Goal: Transaction & Acquisition: Purchase product/service

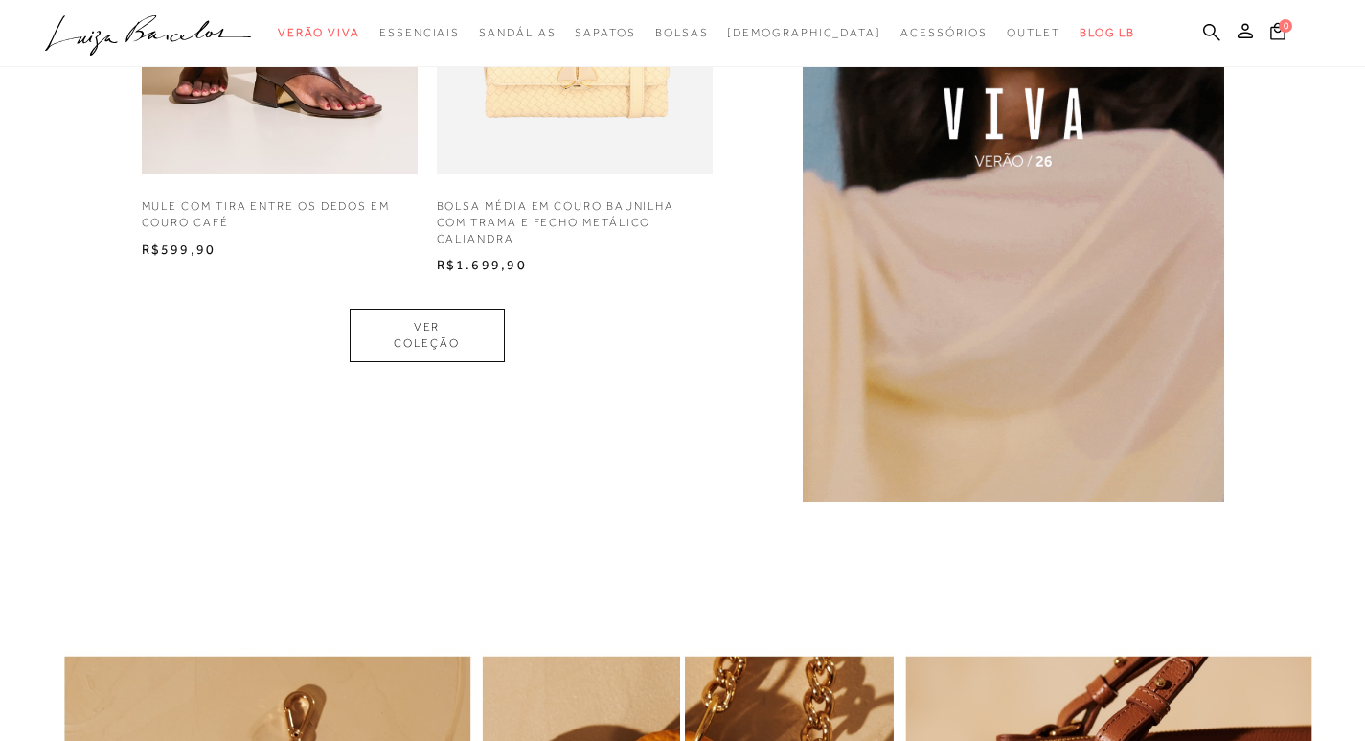
scroll to position [1533, 0]
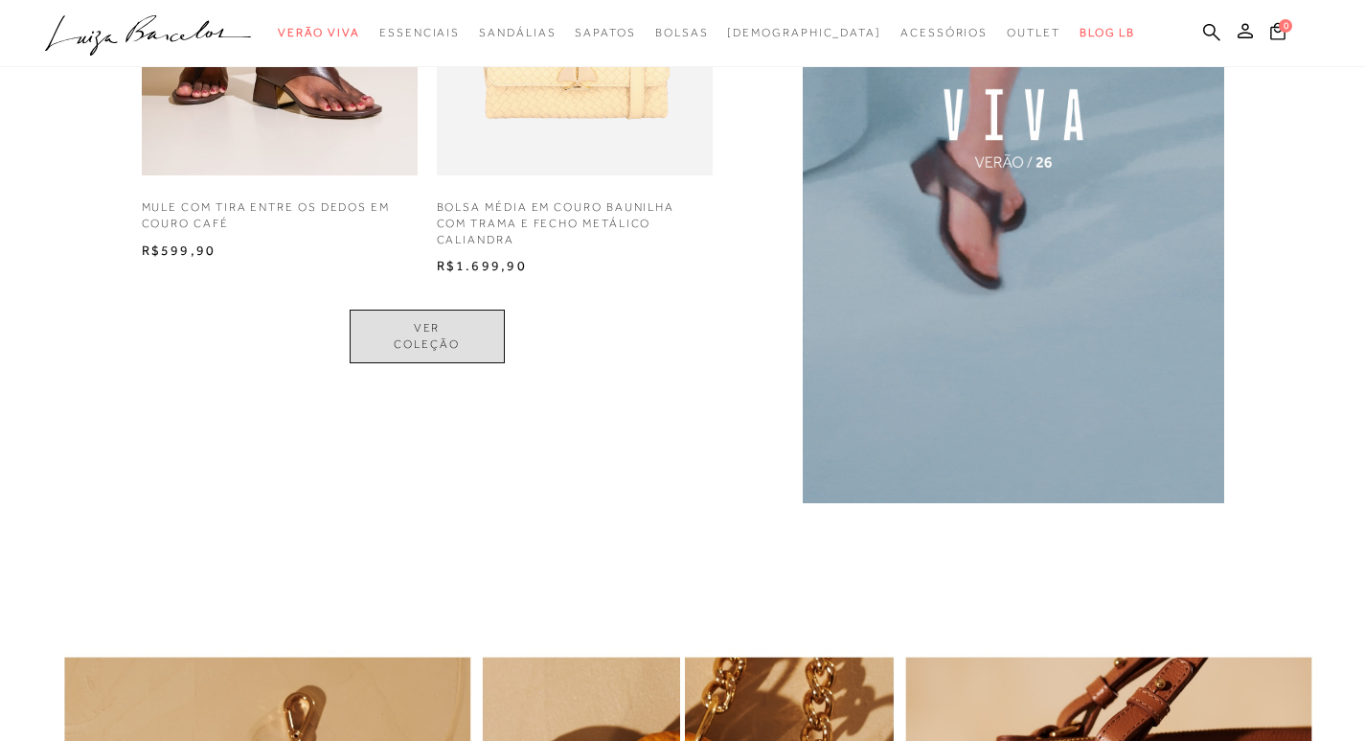
click at [418, 338] on link "VER COLEÇÃO" at bounding box center [427, 336] width 155 height 54
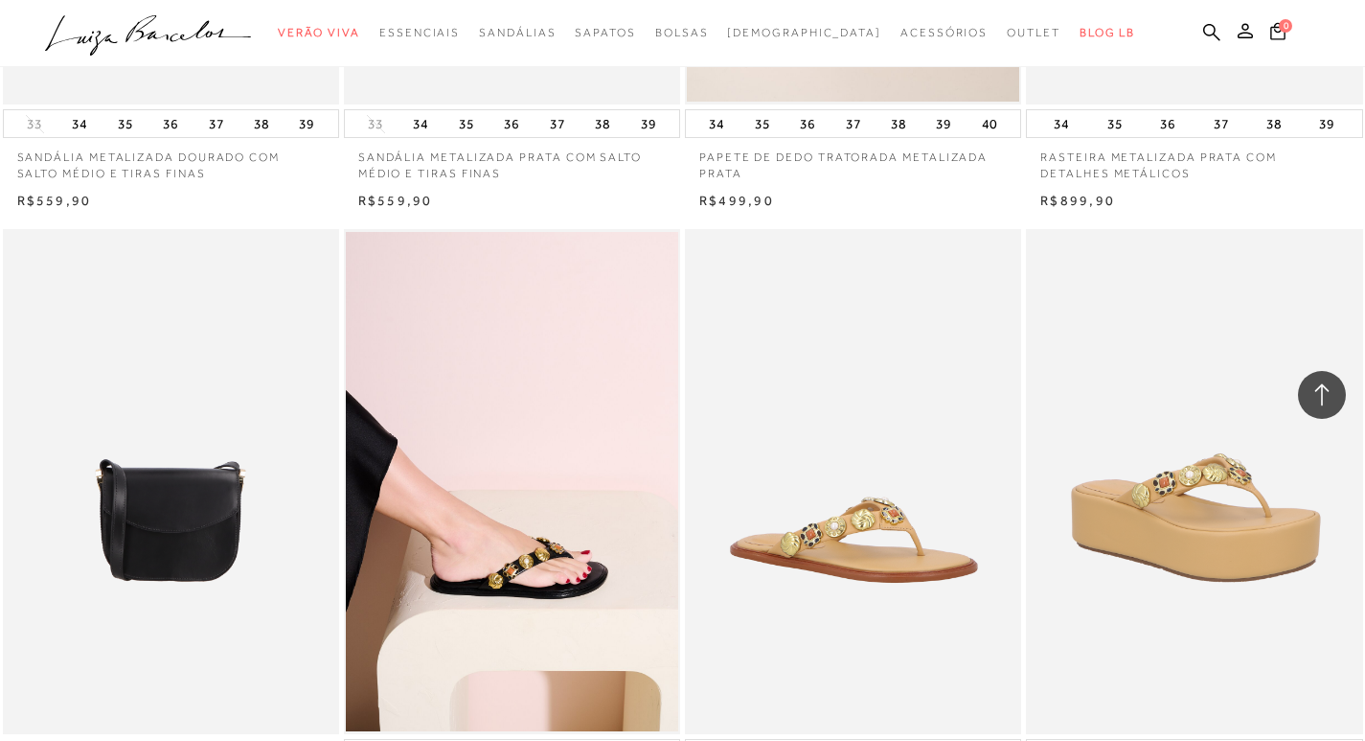
scroll to position [3066, 0]
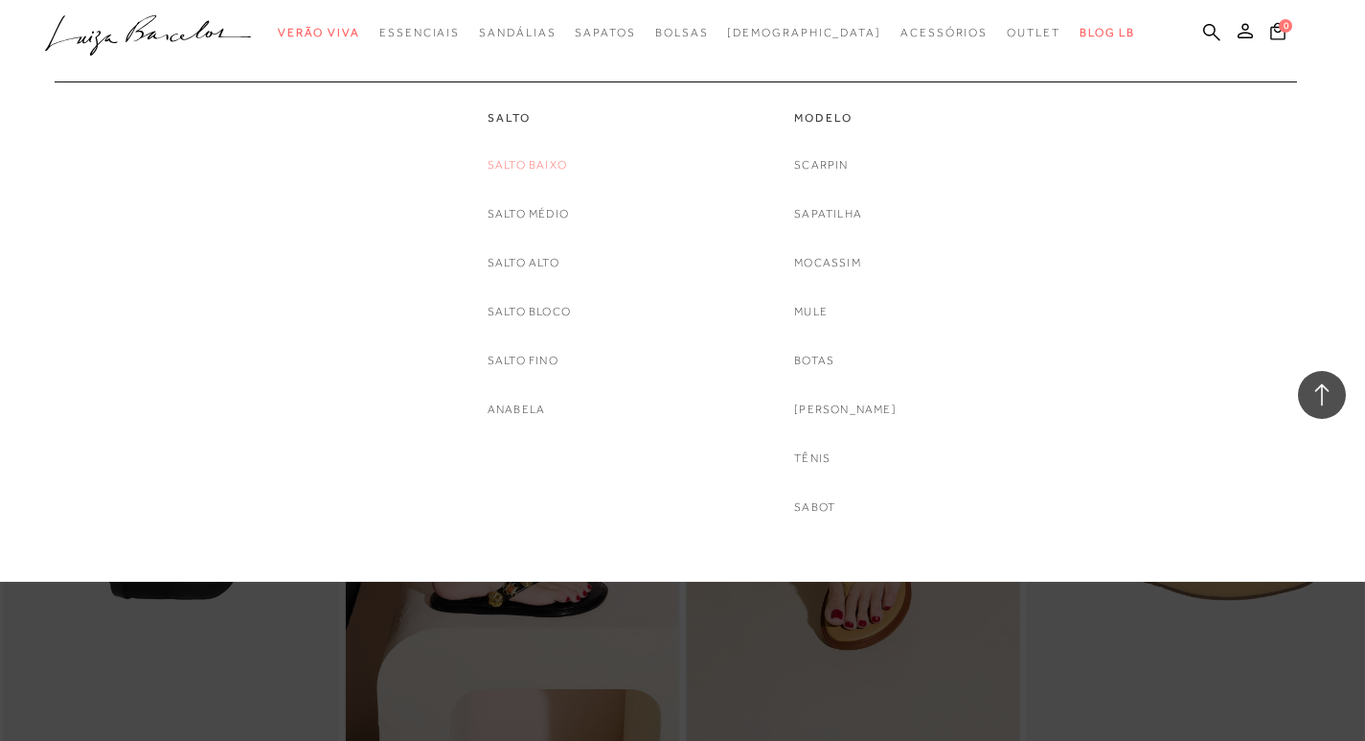
click at [537, 166] on link "Salto Baixo" at bounding box center [528, 165] width 80 height 20
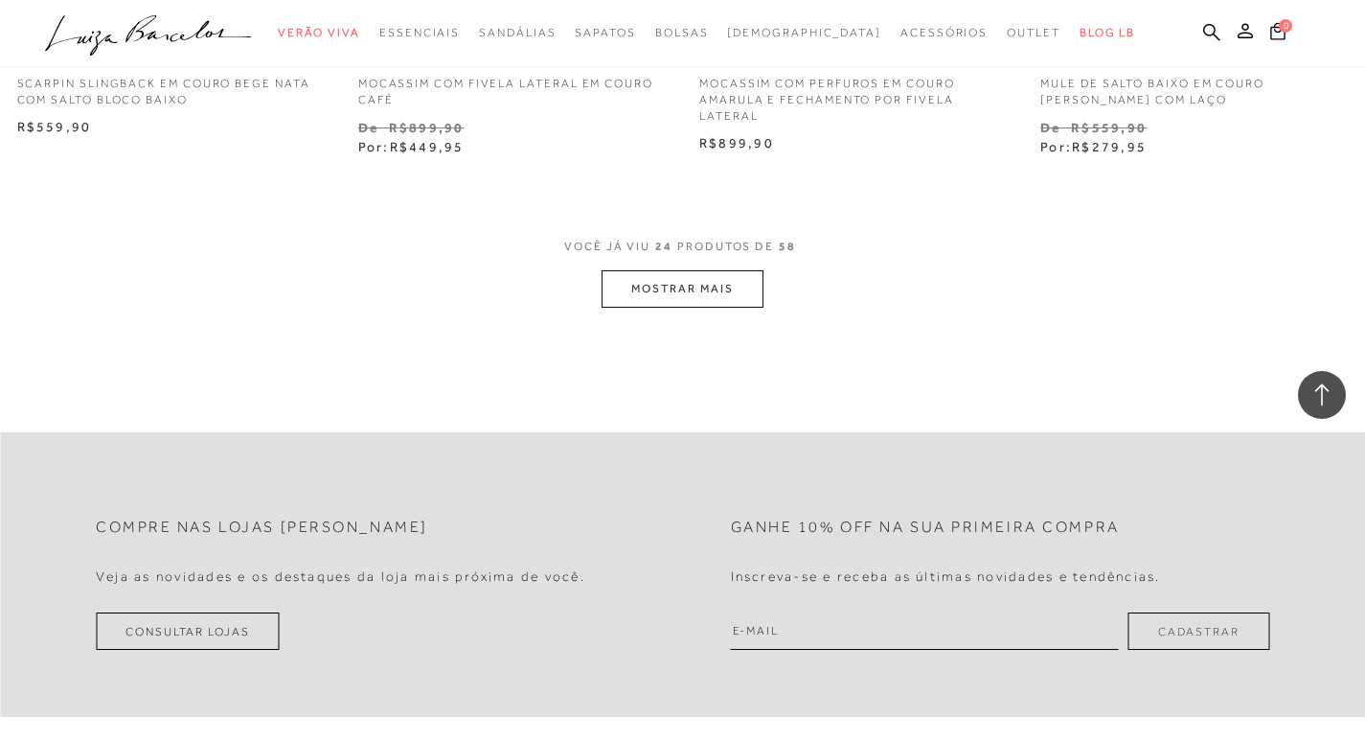
scroll to position [3833, 0]
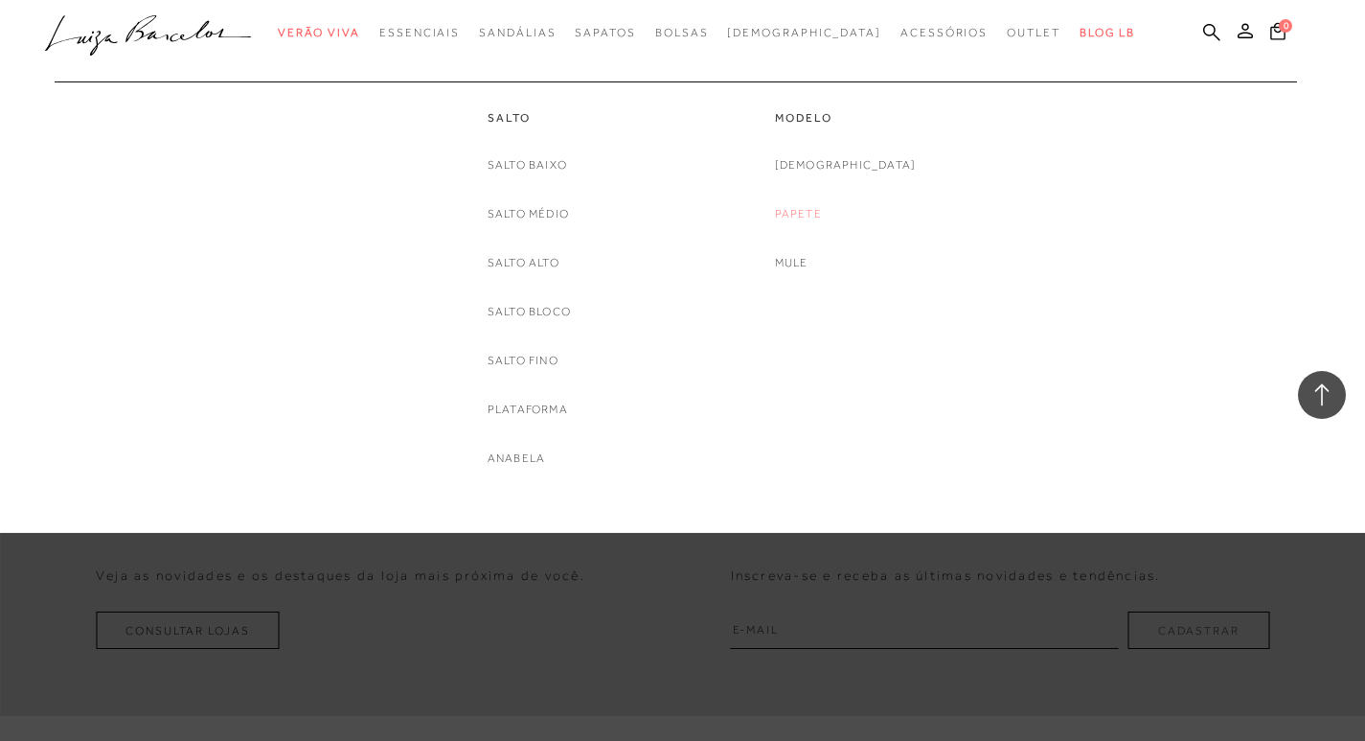
click at [822, 209] on link "Papete" at bounding box center [798, 214] width 47 height 20
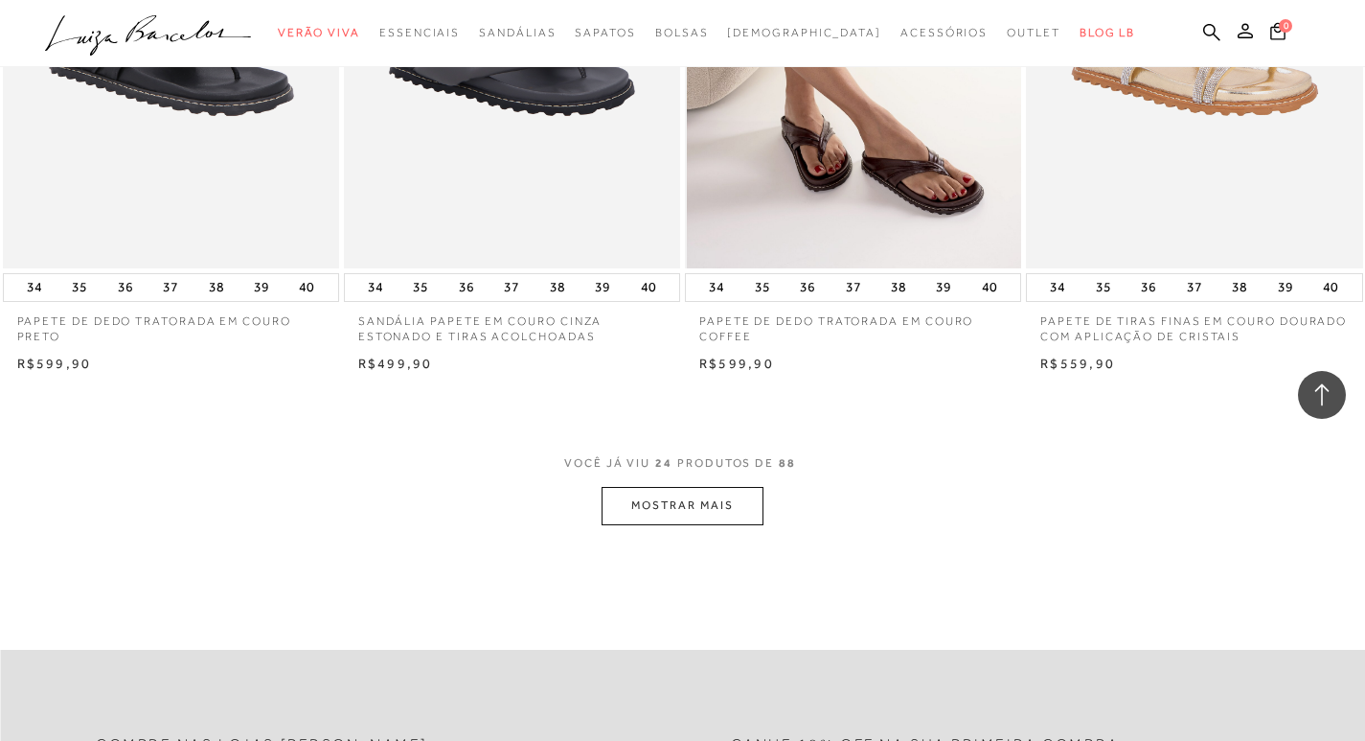
scroll to position [3641, 0]
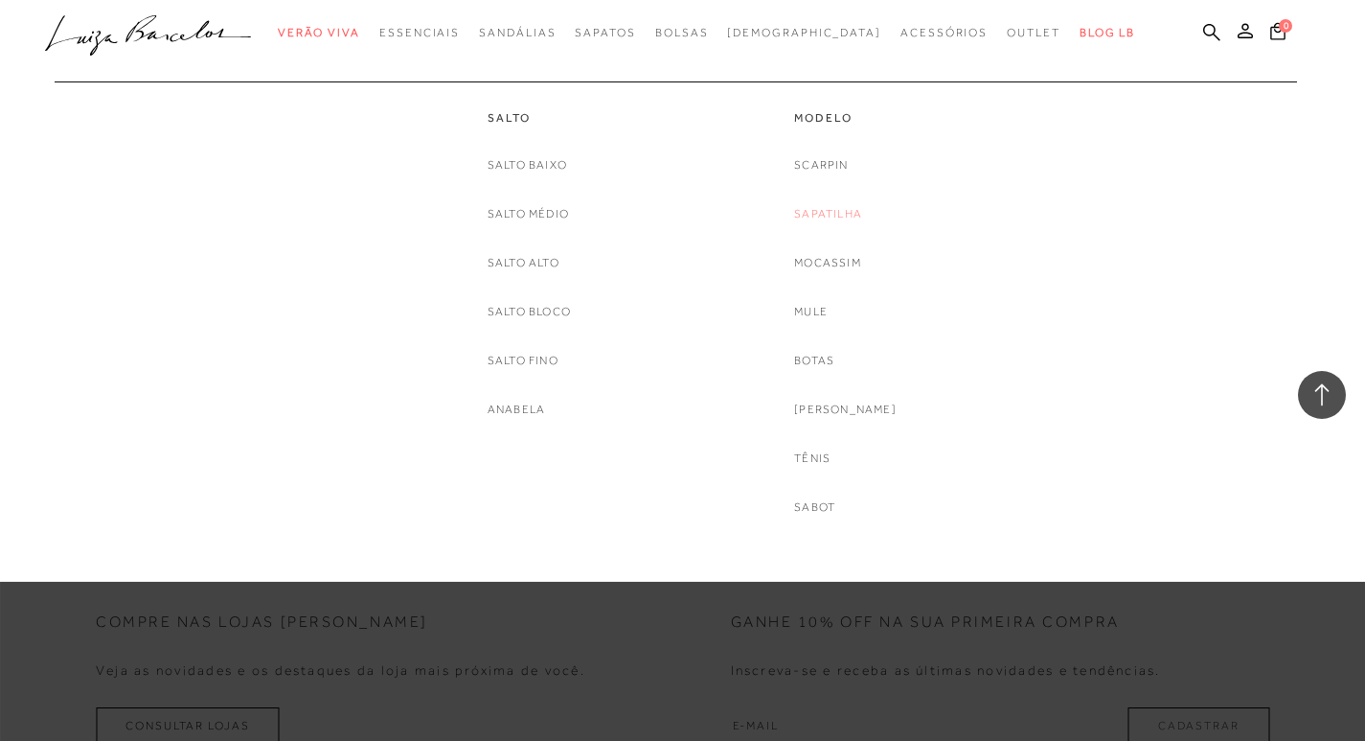
click at [833, 214] on link "Sapatilha" at bounding box center [828, 214] width 68 height 20
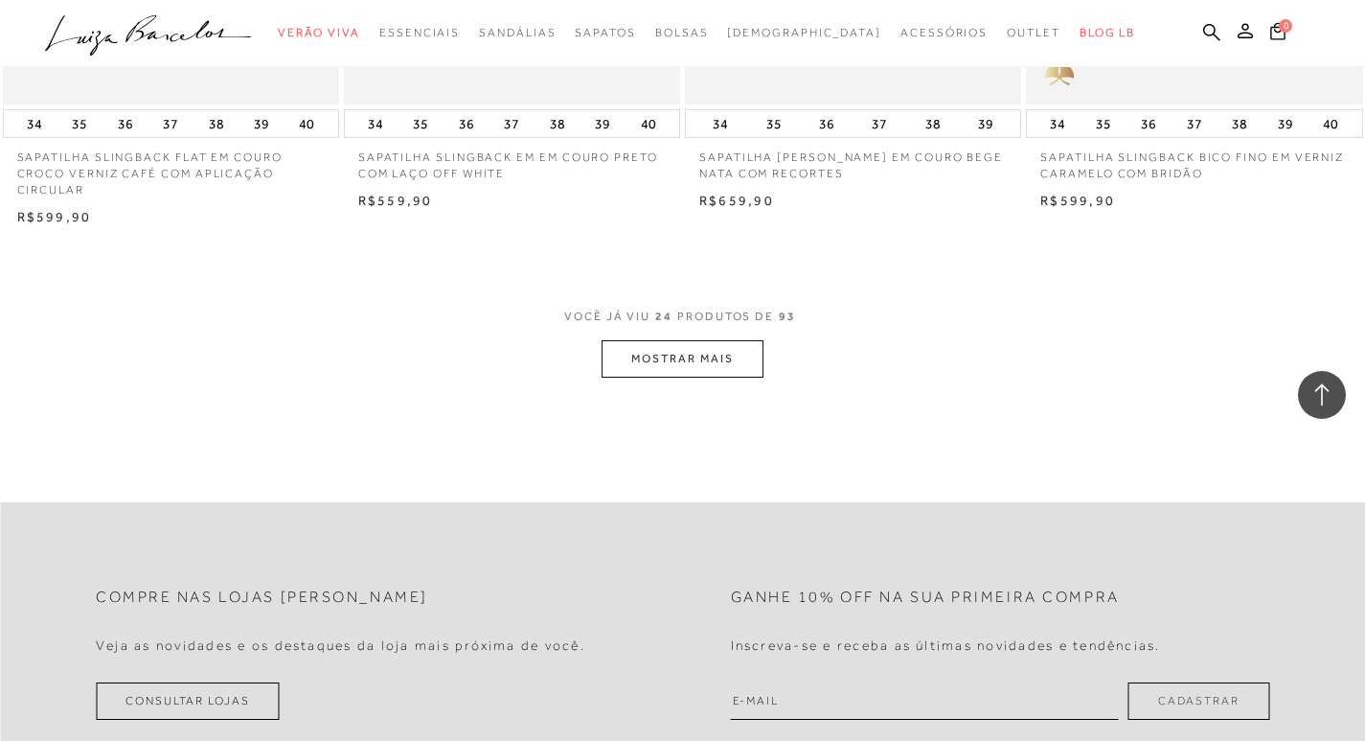
scroll to position [3737, 0]
